Goal: Obtain resource: Obtain resource

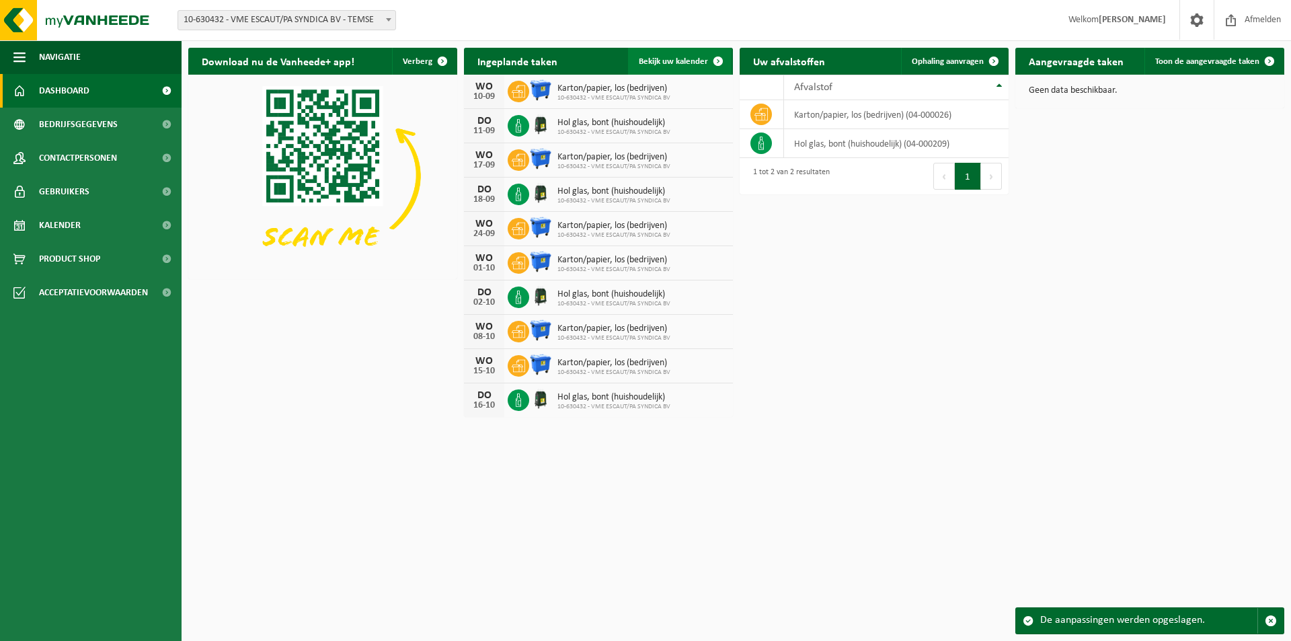
click at [687, 57] on span "Bekijk uw kalender" at bounding box center [673, 61] width 69 height 9
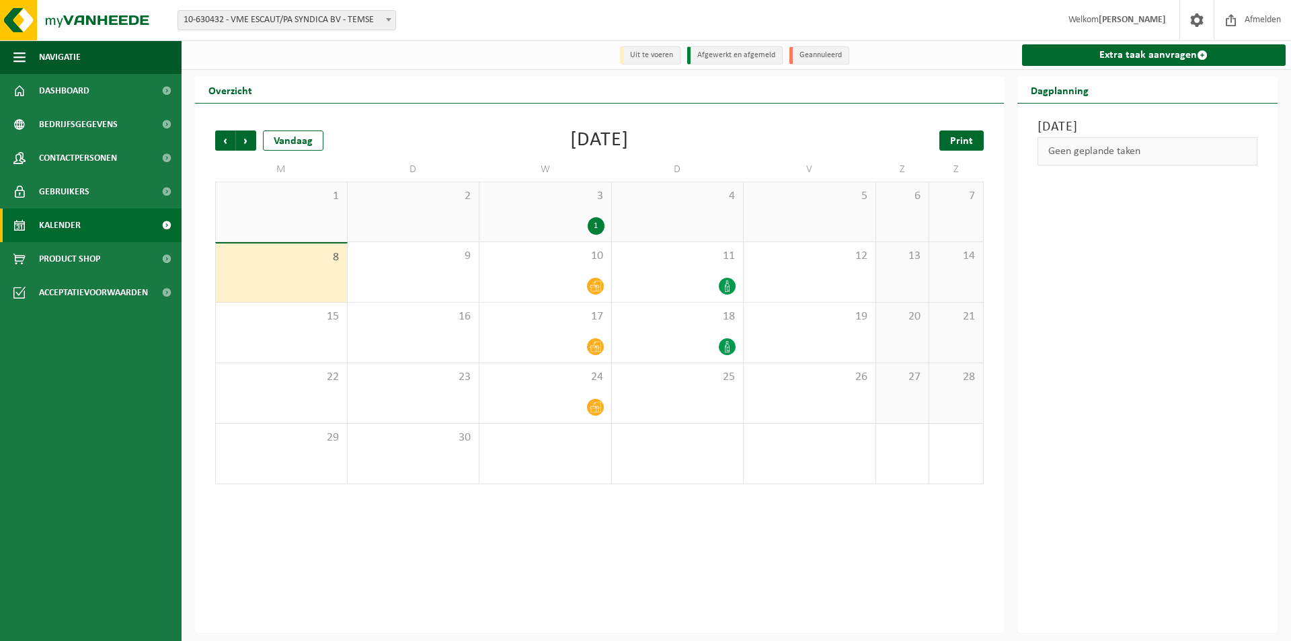
click at [956, 139] on span "Print" at bounding box center [961, 141] width 23 height 11
click at [243, 143] on span "Volgende" at bounding box center [246, 140] width 20 height 20
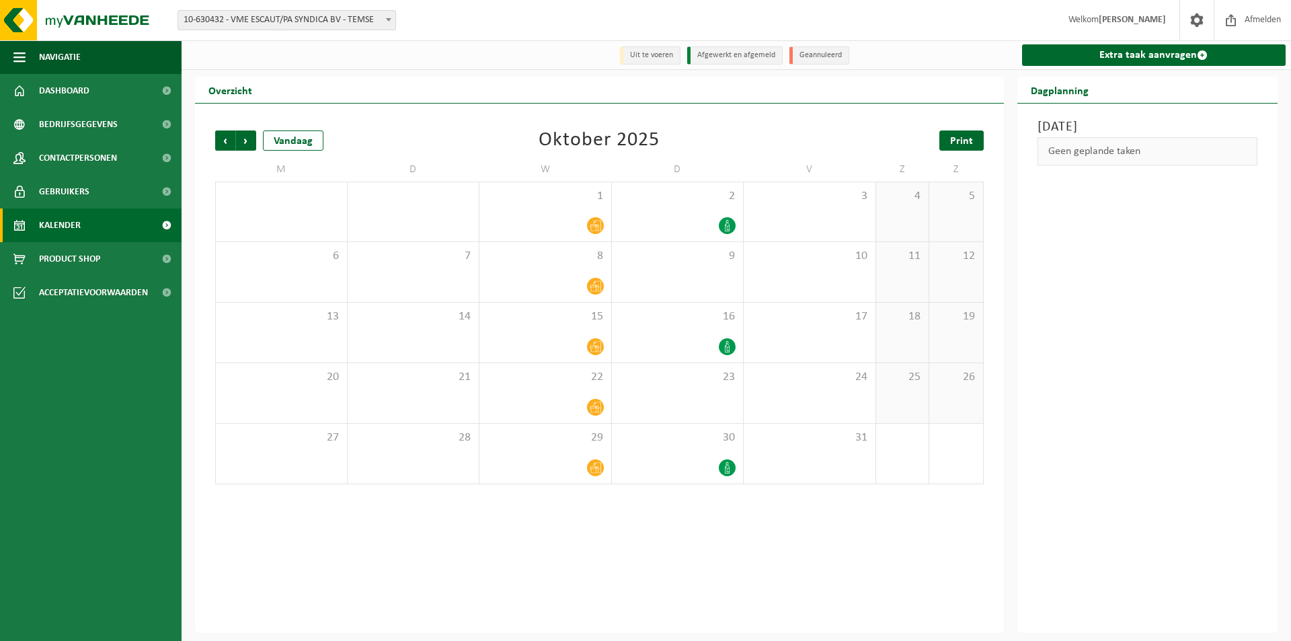
click at [970, 141] on span "Print" at bounding box center [961, 141] width 23 height 11
click at [245, 142] on span "Volgende" at bounding box center [246, 140] width 20 height 20
click at [961, 139] on span "Print" at bounding box center [961, 141] width 23 height 11
click at [243, 141] on span "Volgende" at bounding box center [246, 140] width 20 height 20
